Goal: Information Seeking & Learning: Learn about a topic

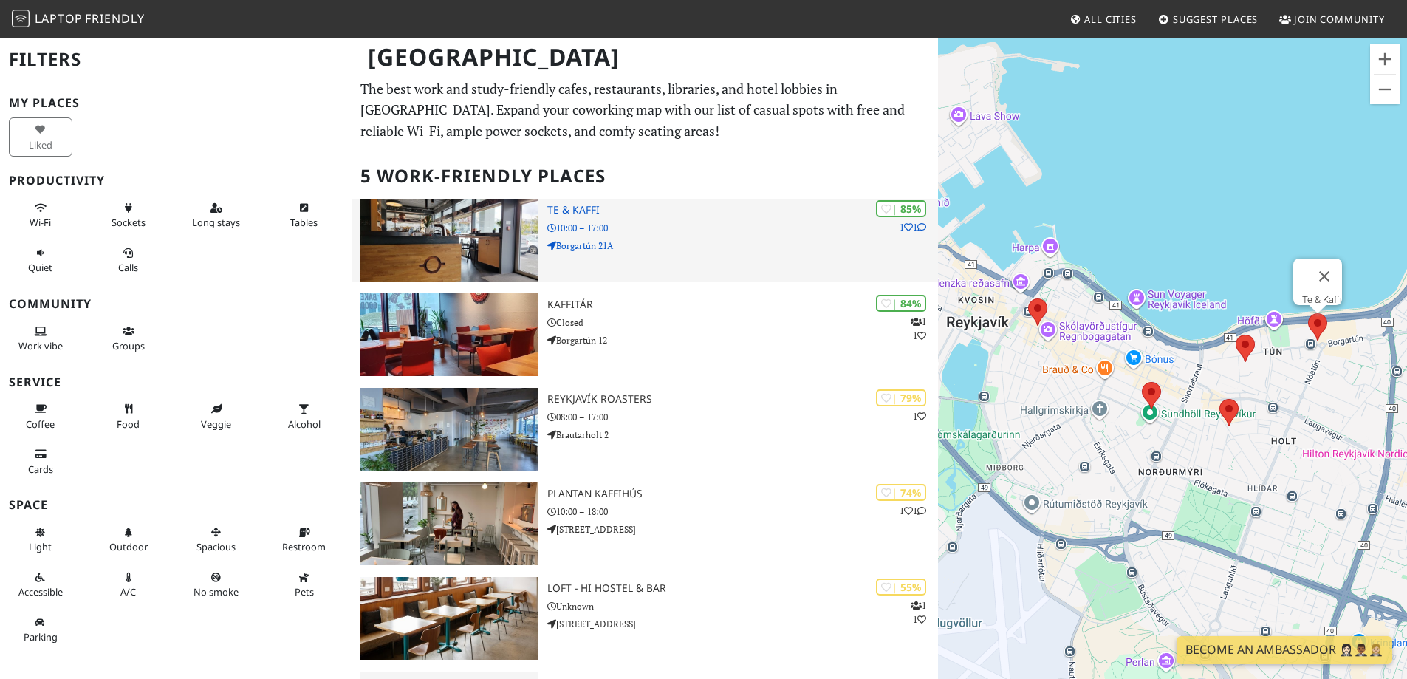
click at [459, 233] on img at bounding box center [449, 240] width 178 height 83
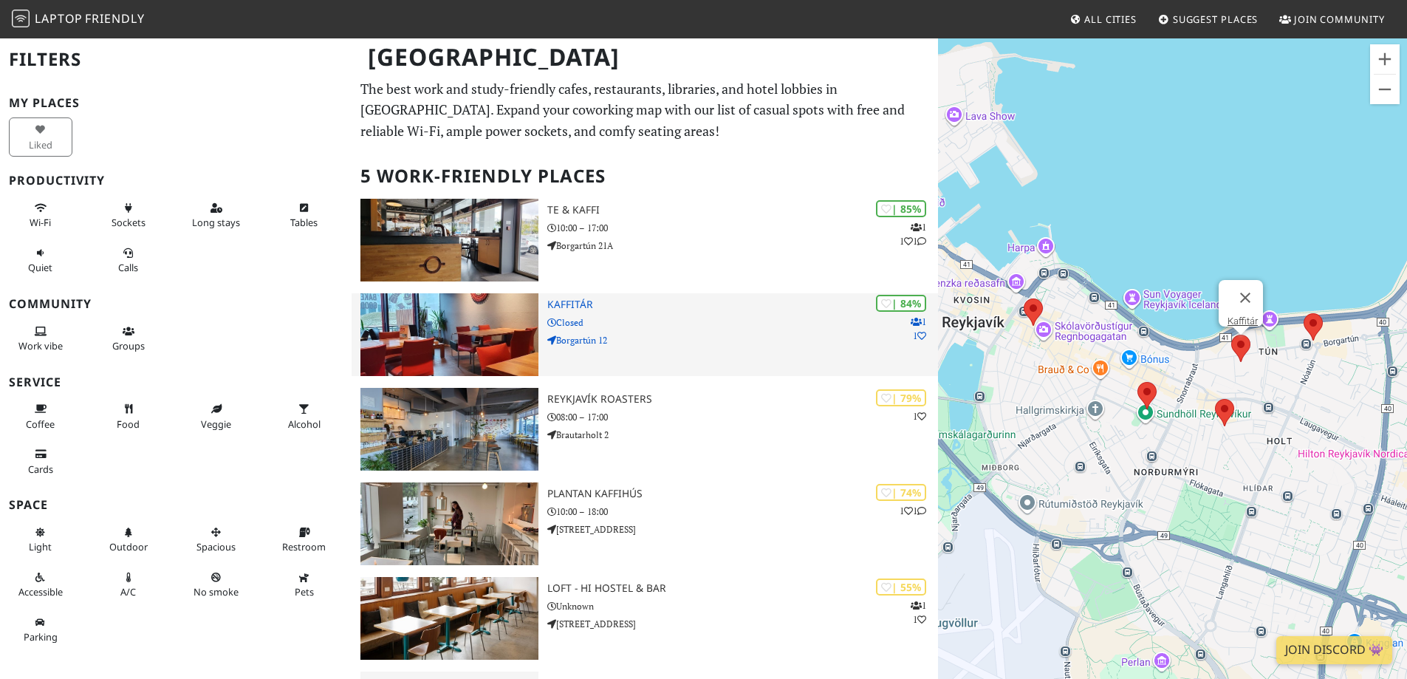
click at [447, 335] on img at bounding box center [449, 334] width 178 height 83
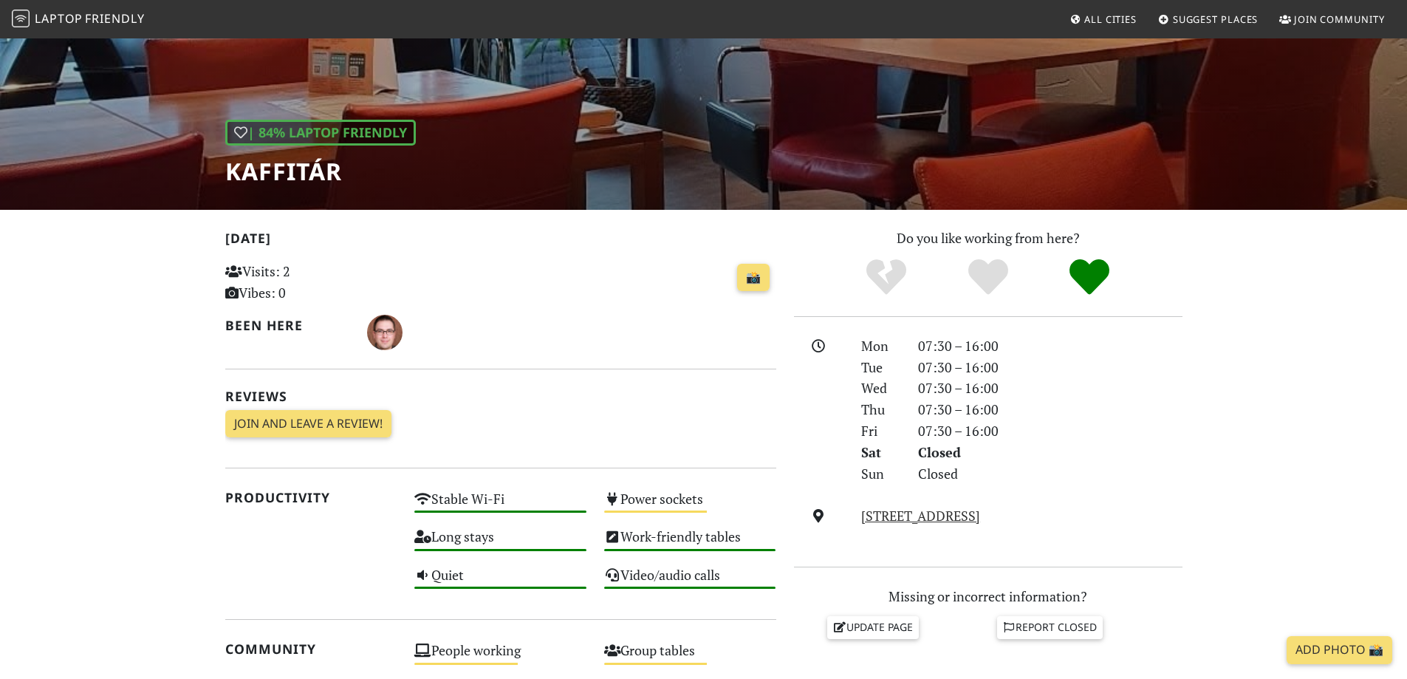
scroll to position [295, 0]
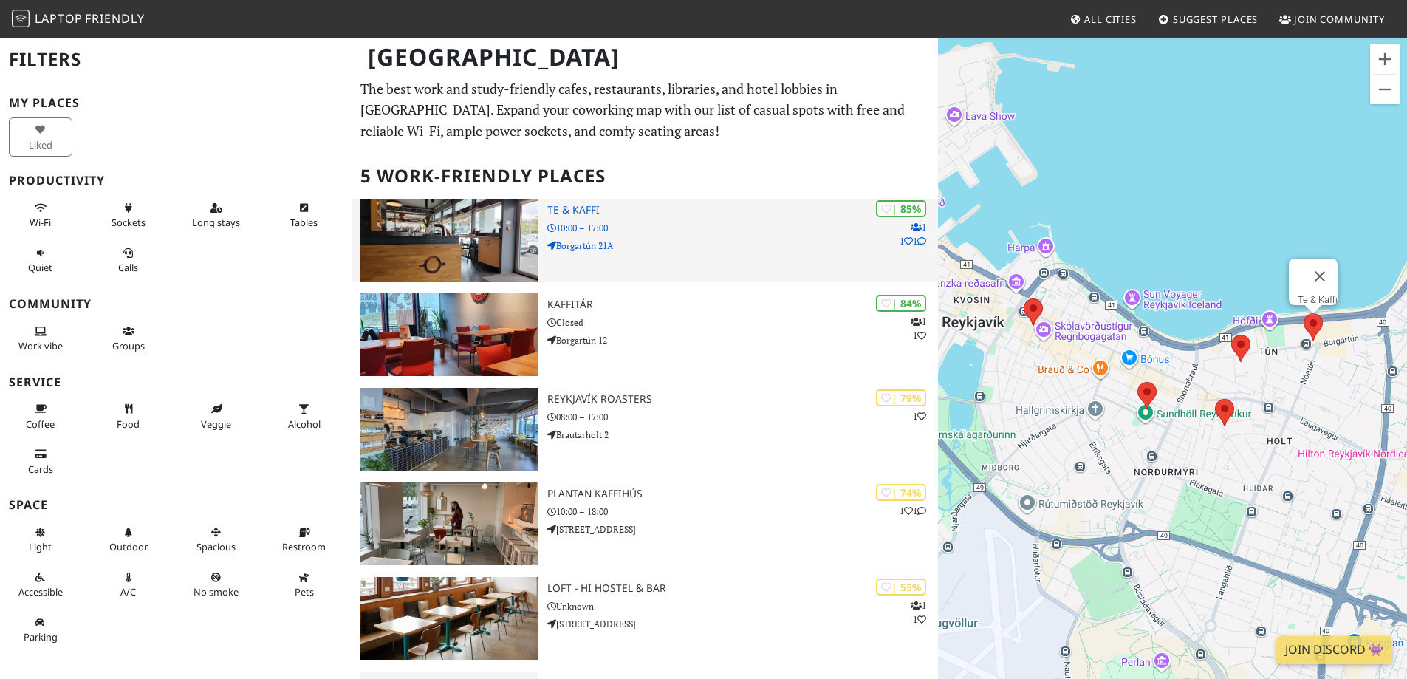
click at [453, 240] on img at bounding box center [449, 240] width 178 height 83
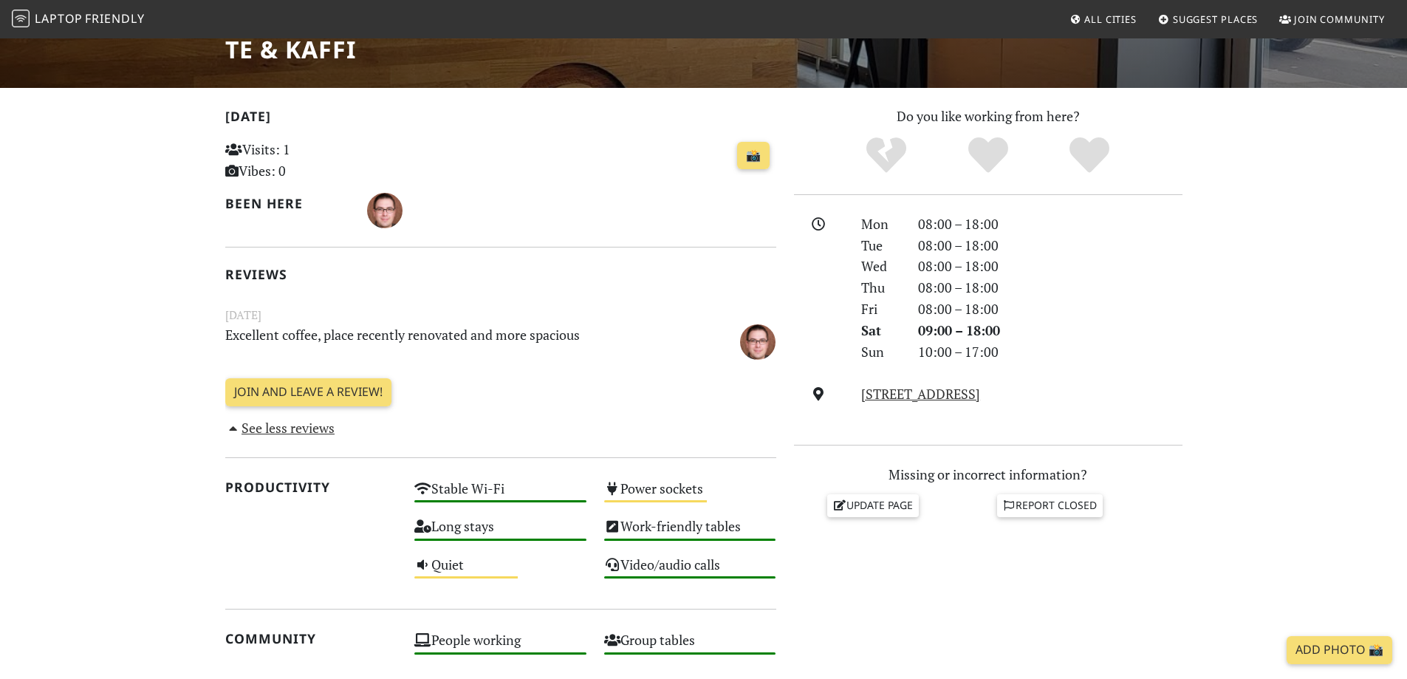
scroll to position [295, 0]
